Goal: Navigation & Orientation: Find specific page/section

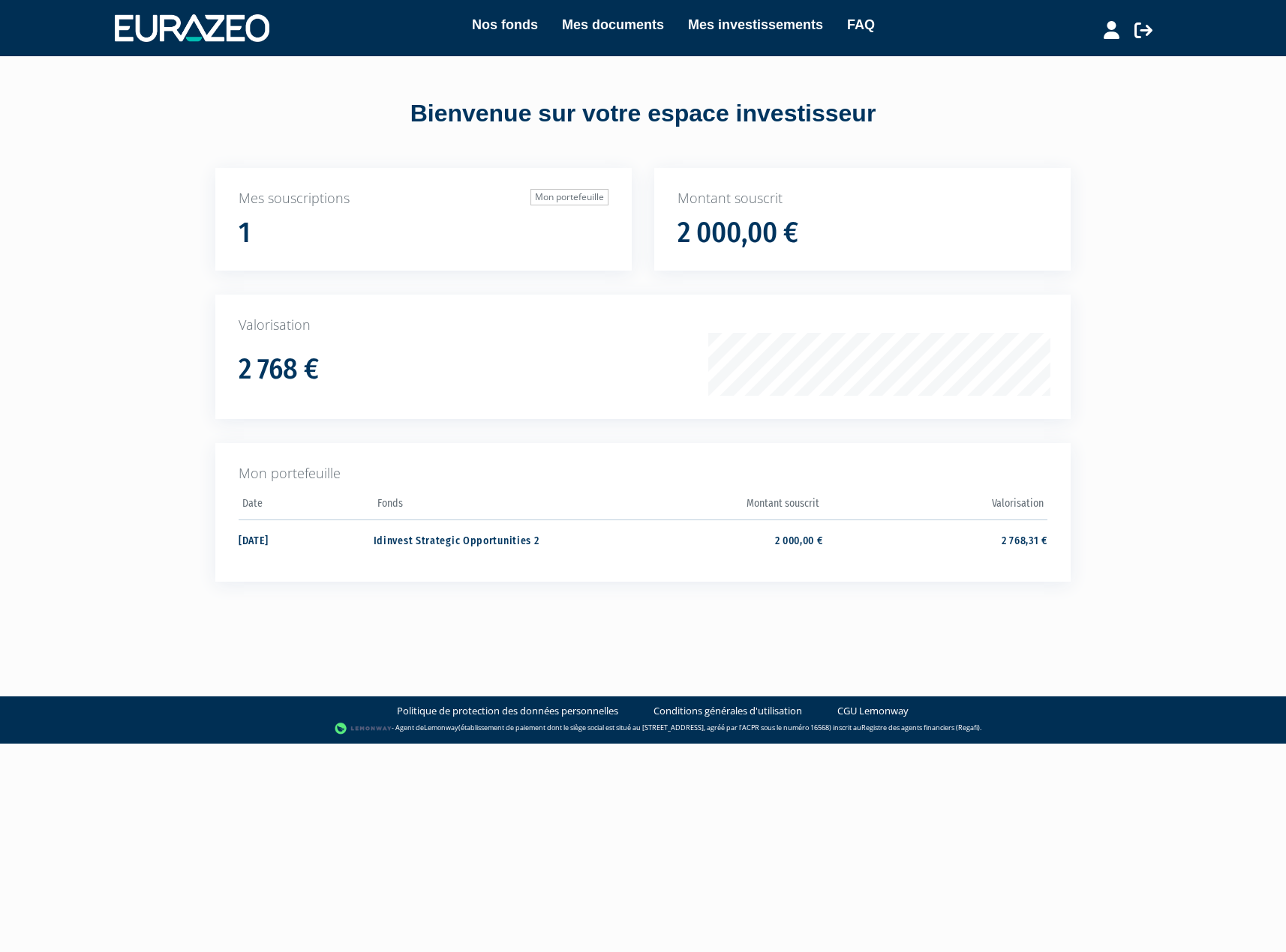
click at [166, 337] on div "Nos fonds Mes documents Mes investissements FAQ Déconnexion Nos fonds Mes docum…" at bounding box center [643, 318] width 1286 height 636
click at [513, 24] on link "Nos fonds" at bounding box center [504, 24] width 66 height 21
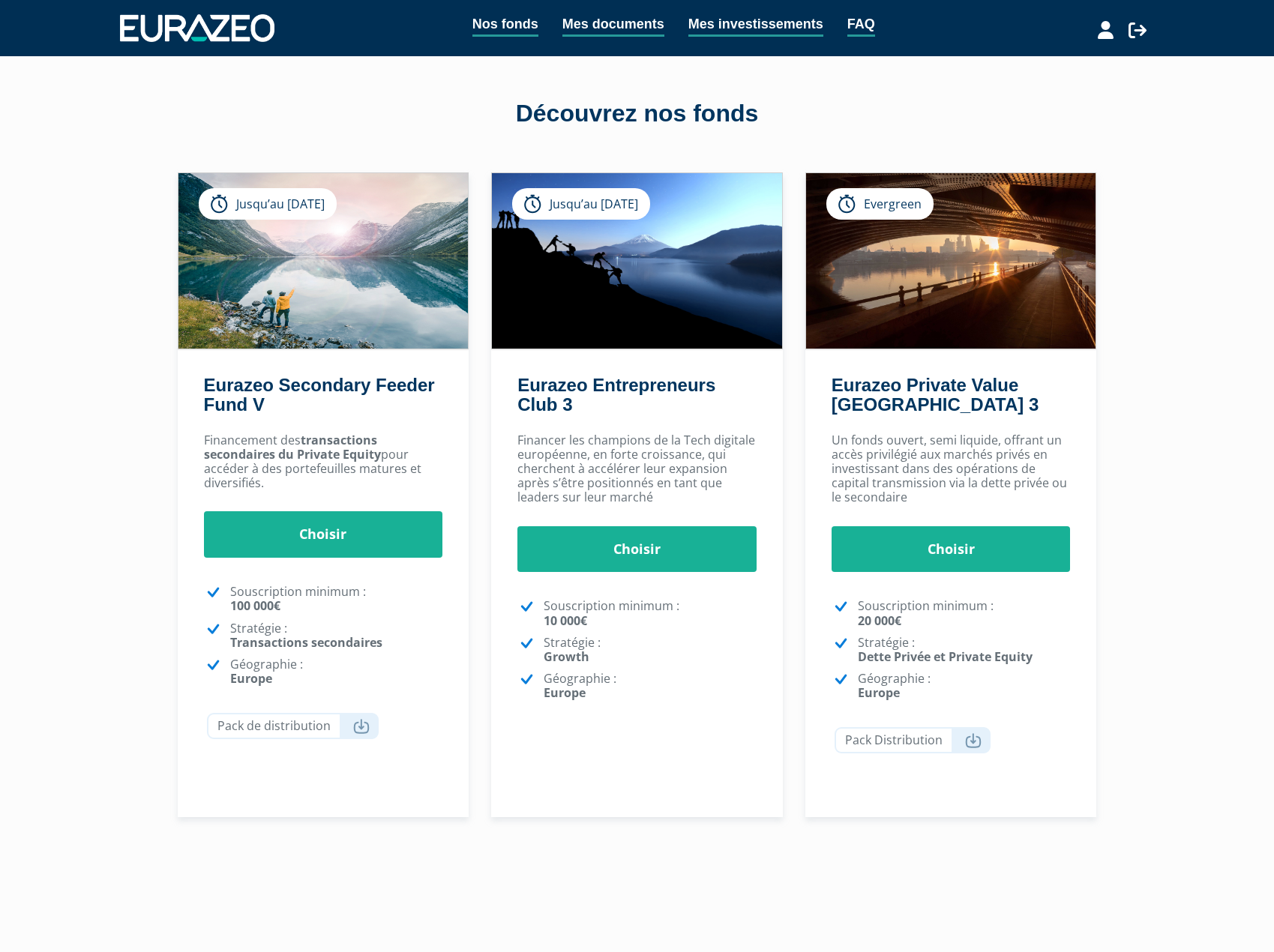
click at [106, 608] on div "Nos fonds Mes documents Mes investissements FAQ Déconnexion Nos fonds Mes docum…" at bounding box center [637, 446] width 1274 height 892
click at [325, 537] on link "Choisir" at bounding box center [323, 535] width 239 height 47
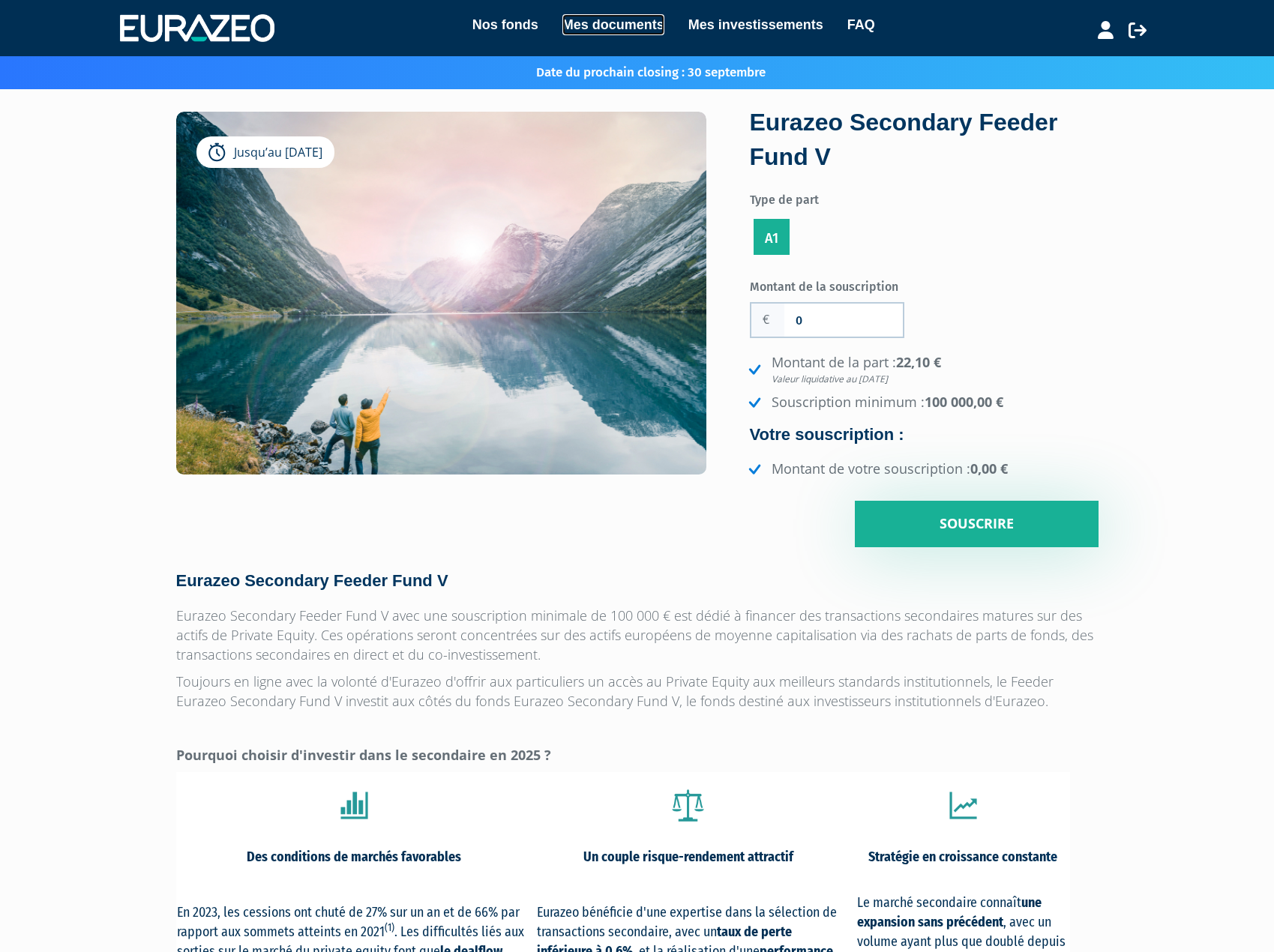
click at [646, 27] on link "Mes documents" at bounding box center [613, 24] width 102 height 21
